Goal: Navigation & Orientation: Find specific page/section

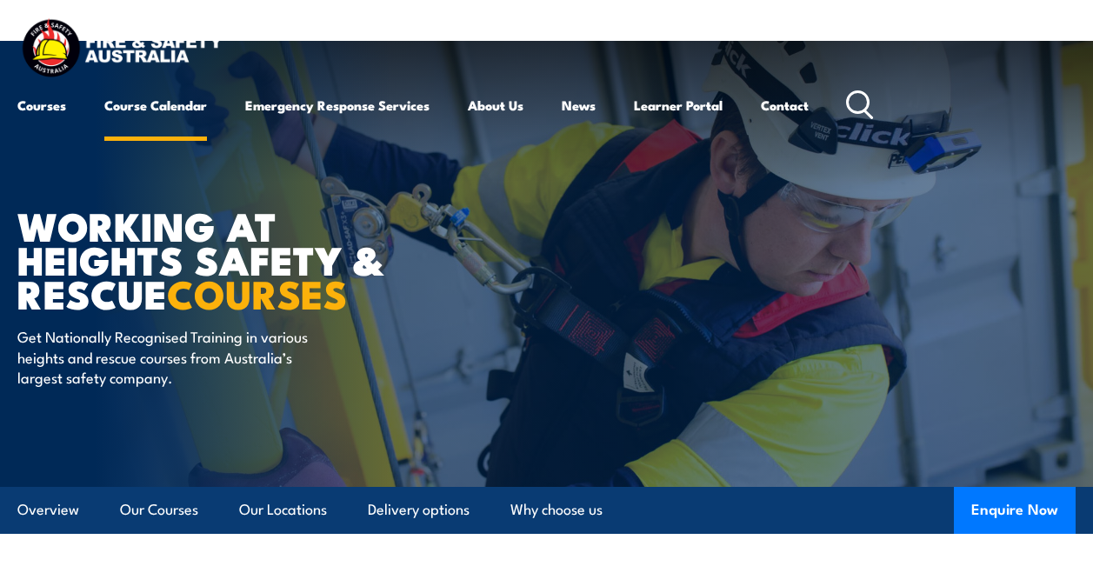
click at [153, 108] on link "Course Calendar" at bounding box center [155, 105] width 103 height 42
click at [172, 124] on link "Course Calendar" at bounding box center [155, 105] width 103 height 42
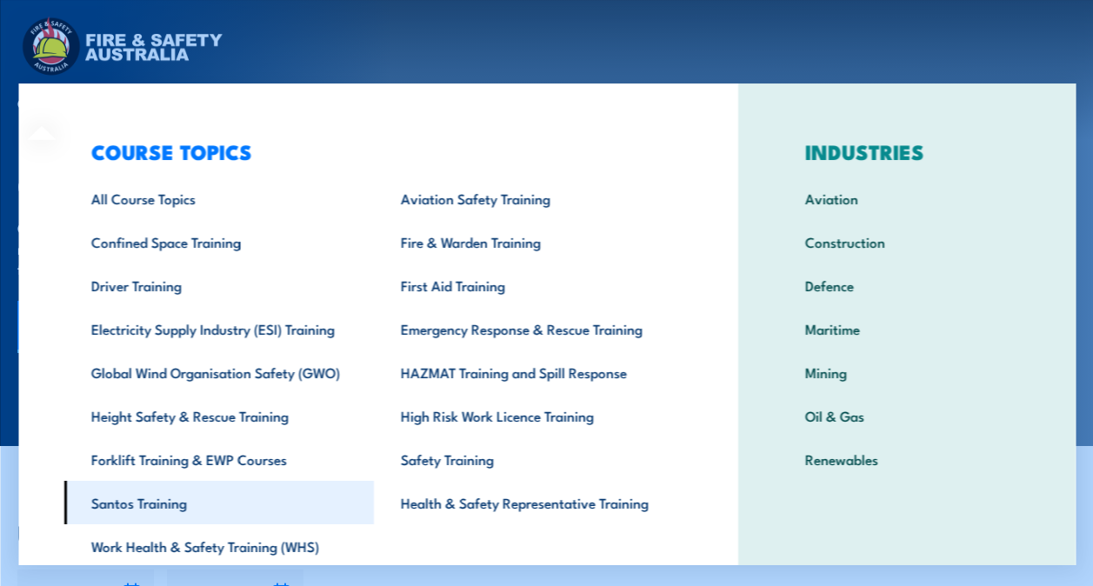
click at [196, 505] on link "Santos Training" at bounding box center [218, 502] width 310 height 43
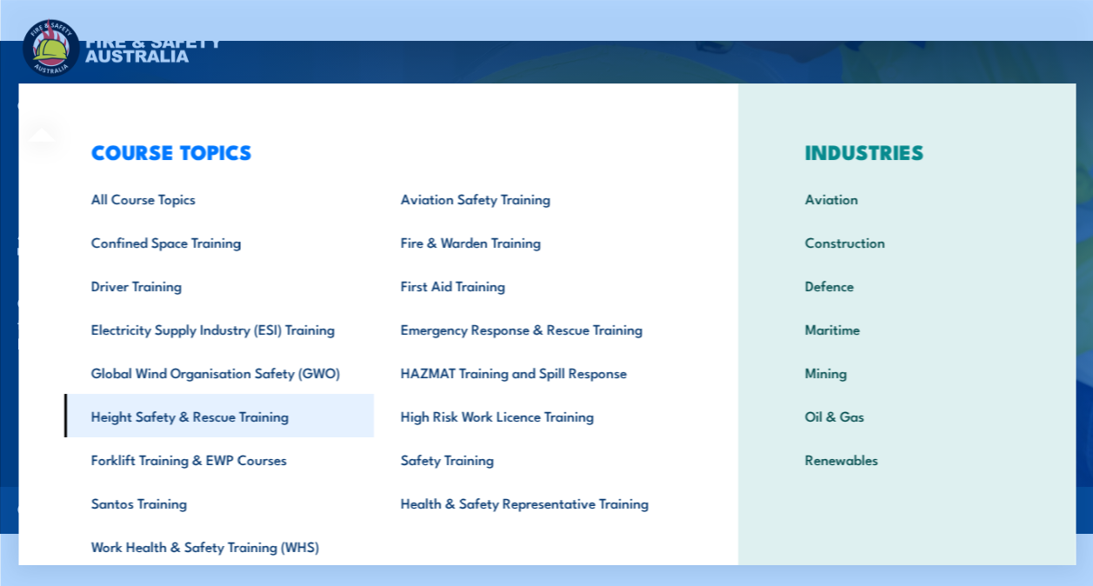
click at [165, 421] on link "Height Safety & Rescue Training" at bounding box center [218, 415] width 310 height 43
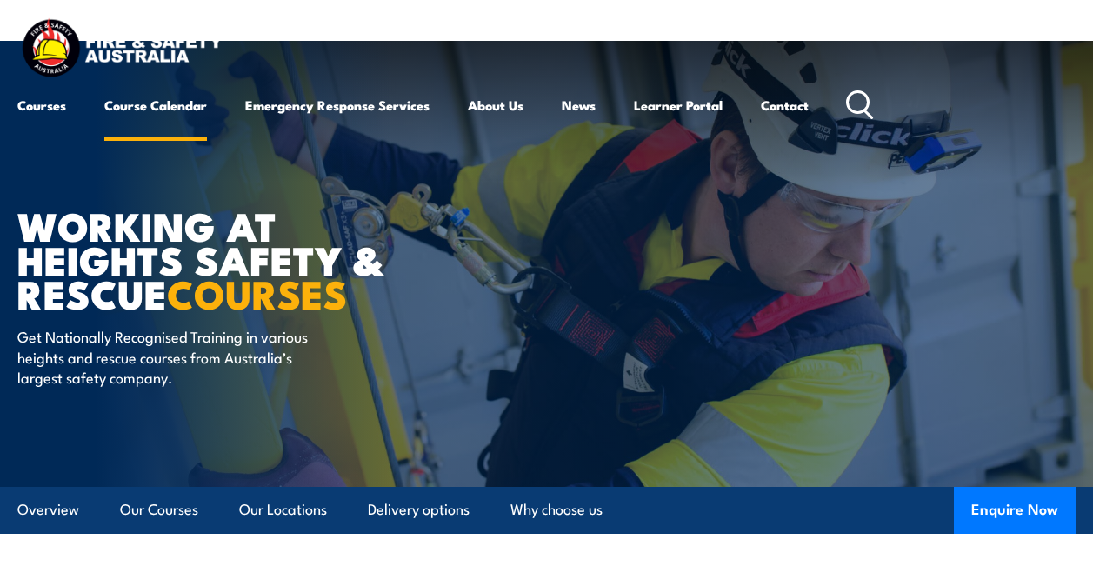
click at [167, 117] on link "Course Calendar" at bounding box center [155, 105] width 103 height 42
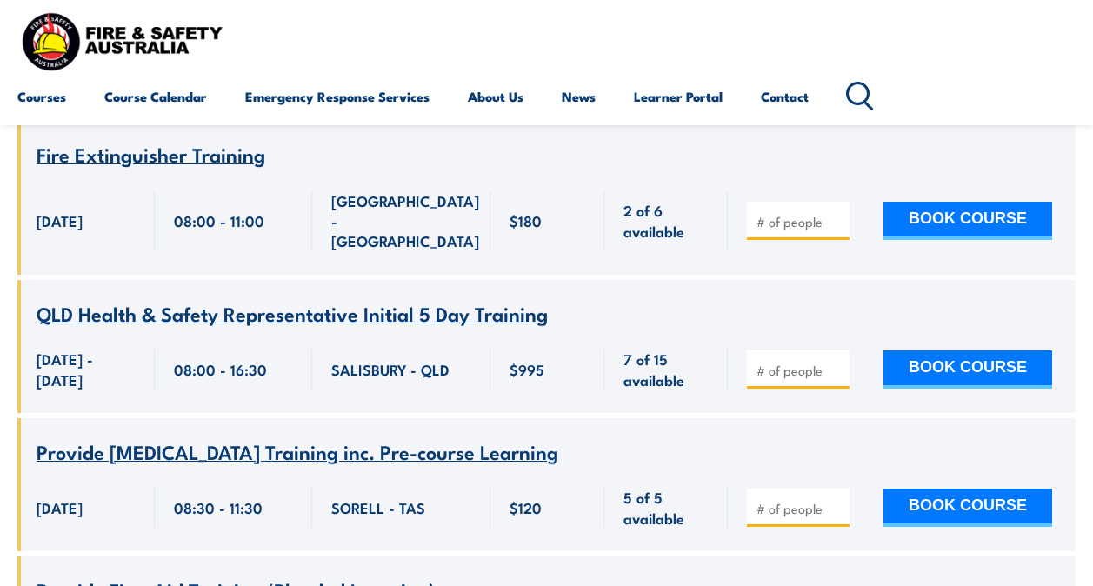
scroll to position [869, 0]
